Goal: Check status: Check status

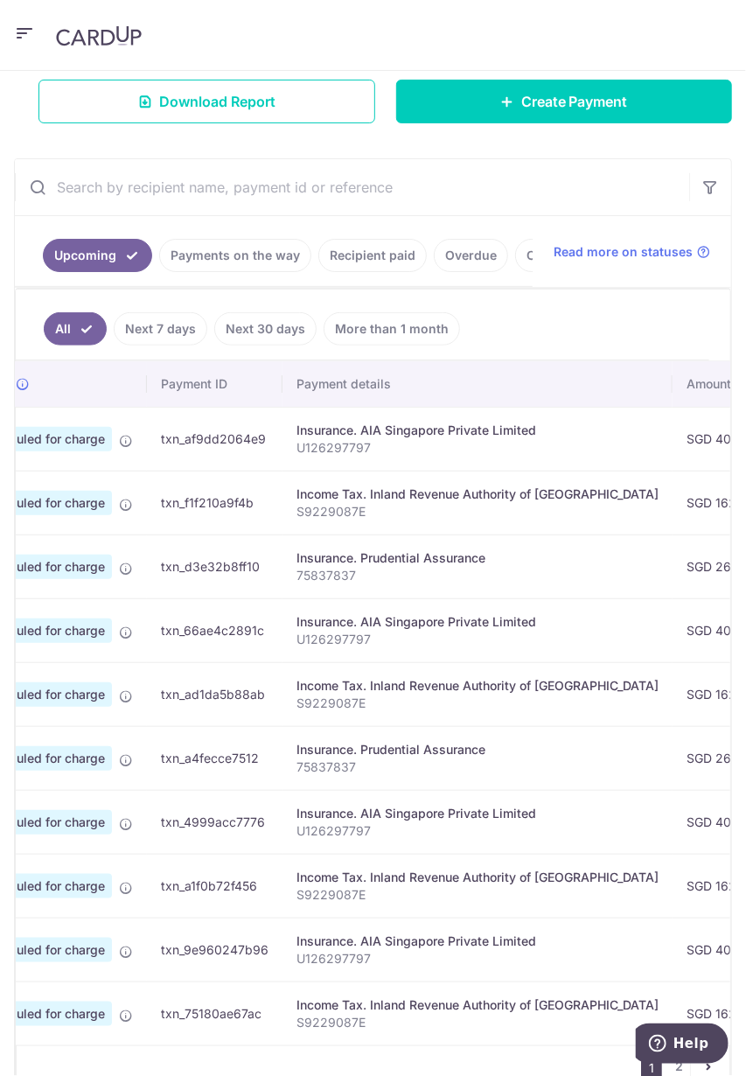
scroll to position [0, 88]
click at [200, 249] on link "Payments on the way" at bounding box center [235, 255] width 152 height 33
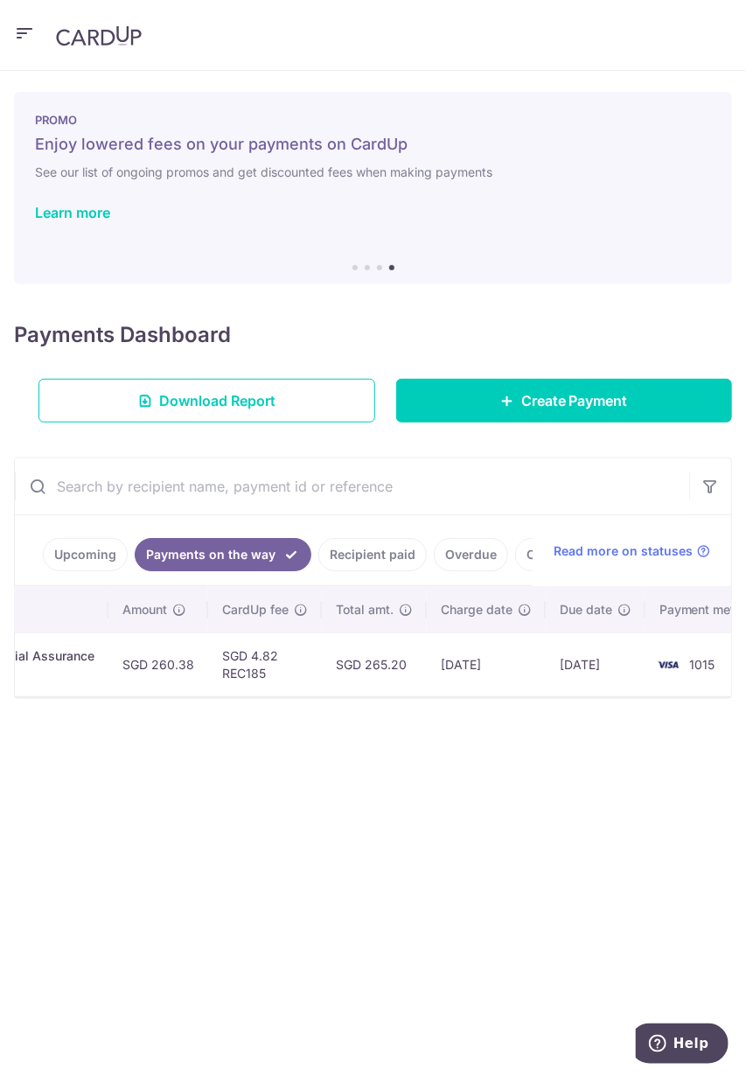
scroll to position [0, 454]
click at [357, 557] on link "Recipient paid" at bounding box center [373, 554] width 109 height 33
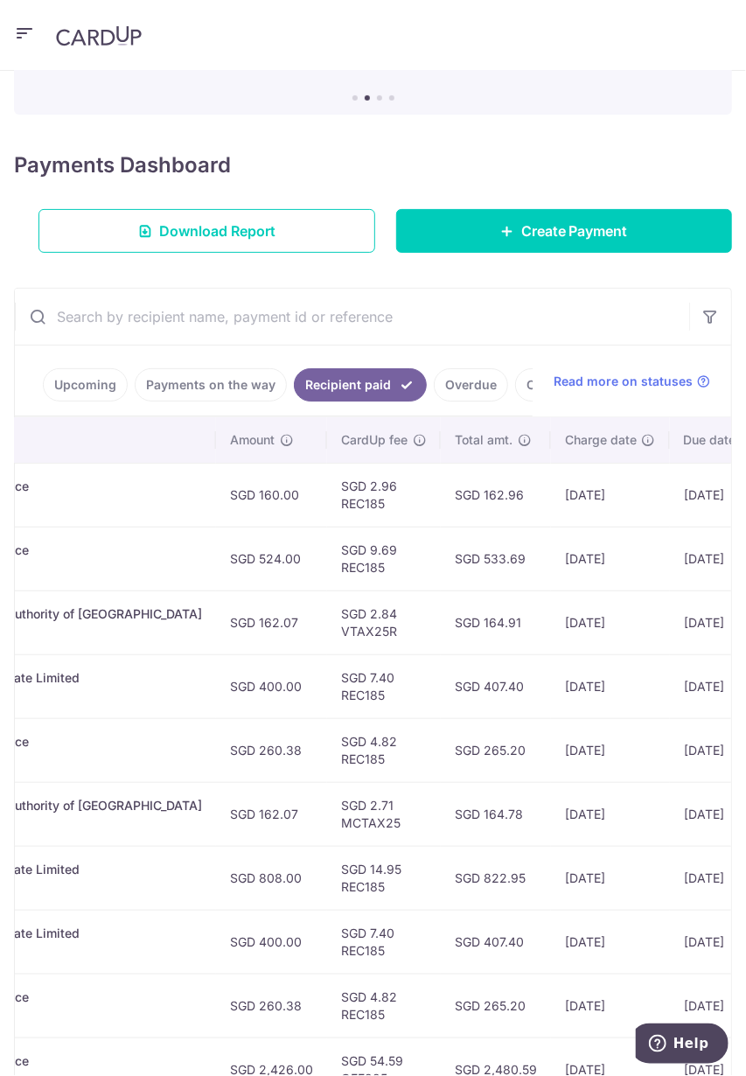
scroll to position [228, 0]
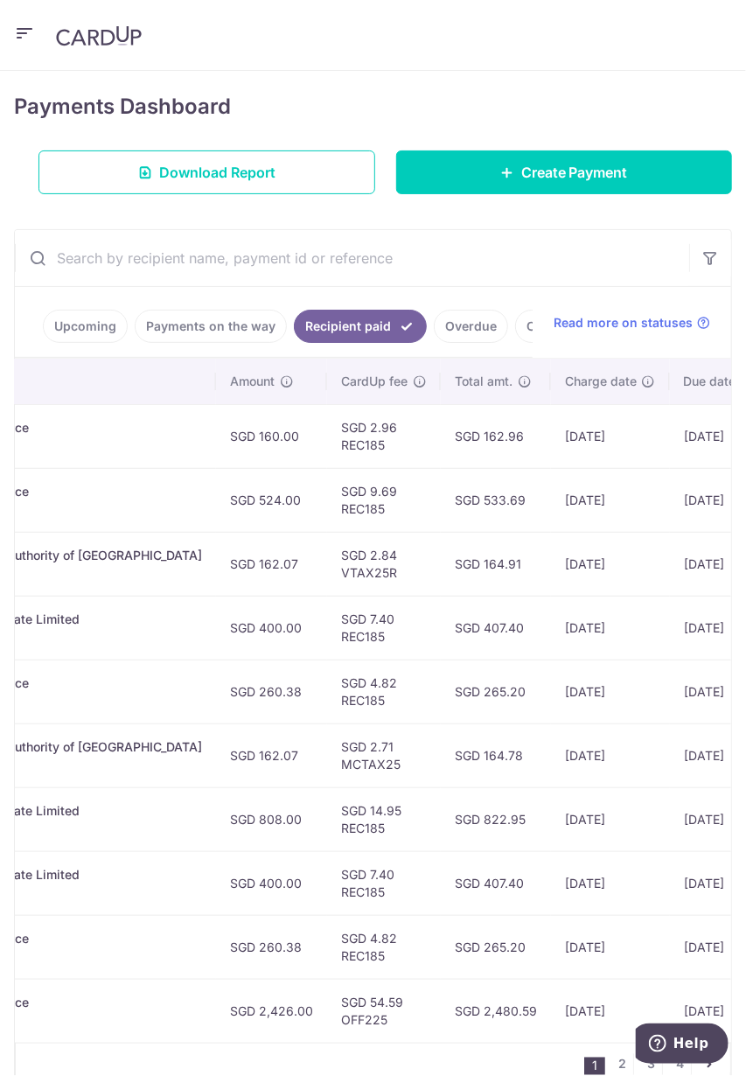
click at [98, 337] on link "Upcoming" at bounding box center [85, 326] width 85 height 33
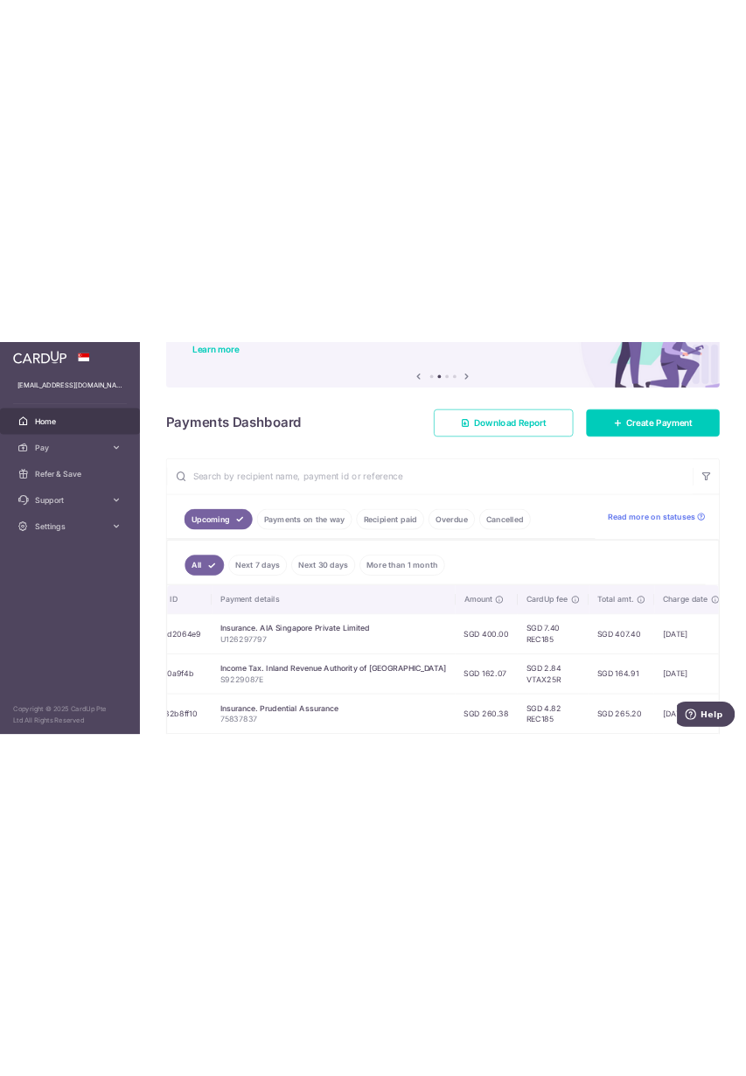
scroll to position [0, 240]
